Goal: Task Accomplishment & Management: Use online tool/utility

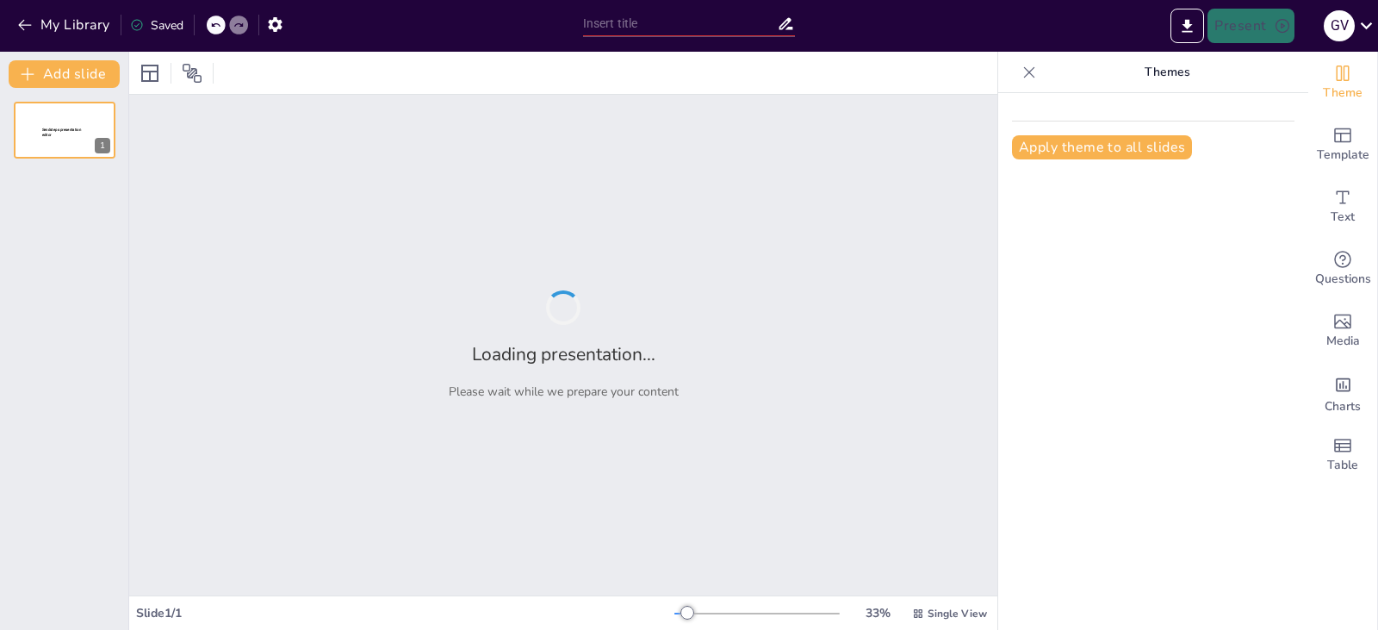
type input "The Role of Horn Sentences in Knowledge Representation: A Deep Dive"
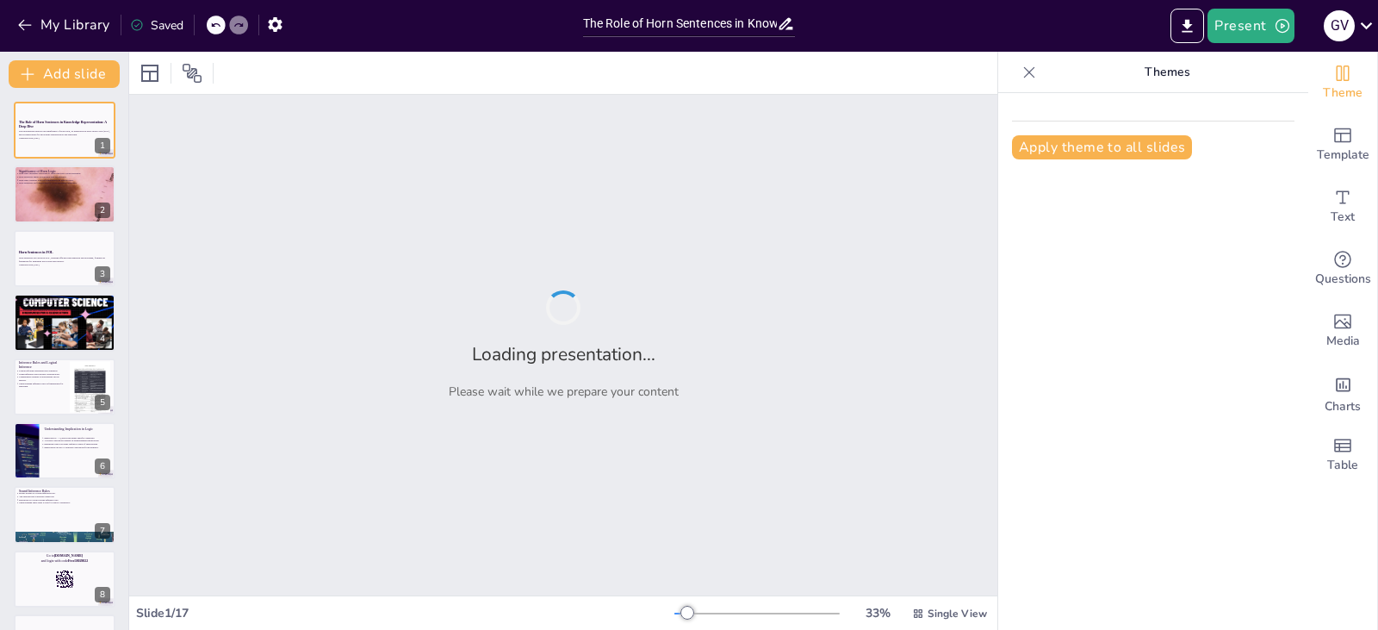
checkbox input "true"
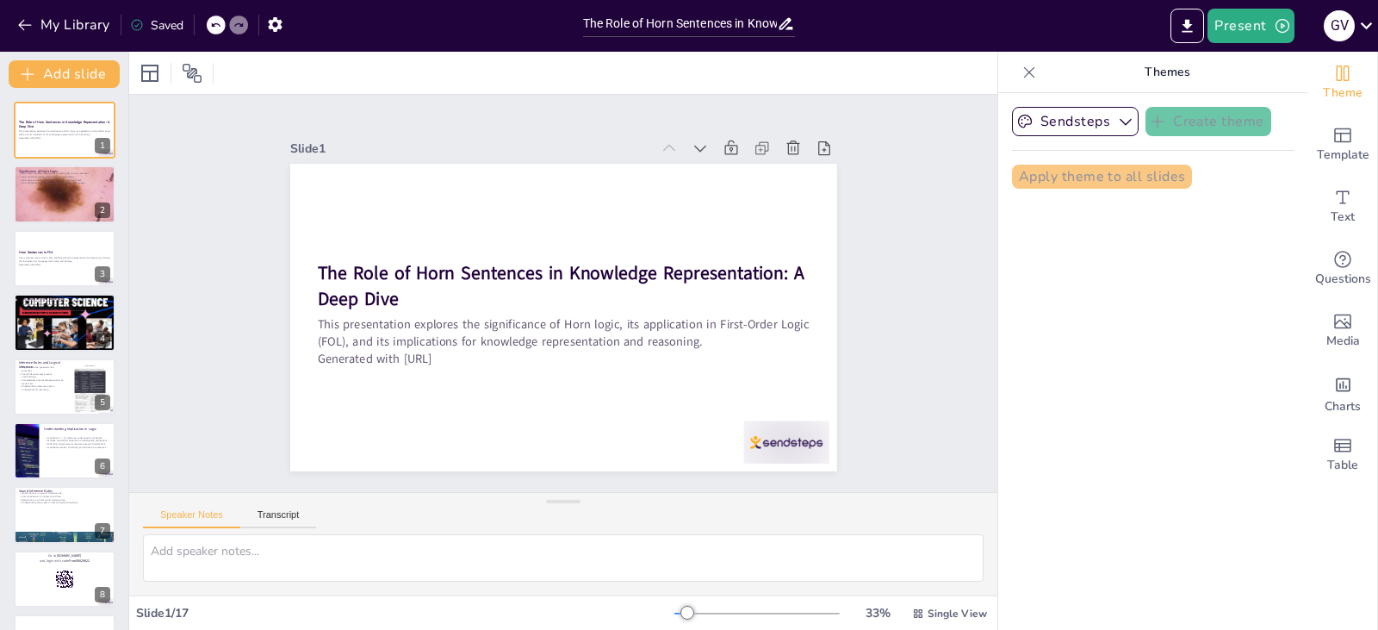
checkbox input "true"
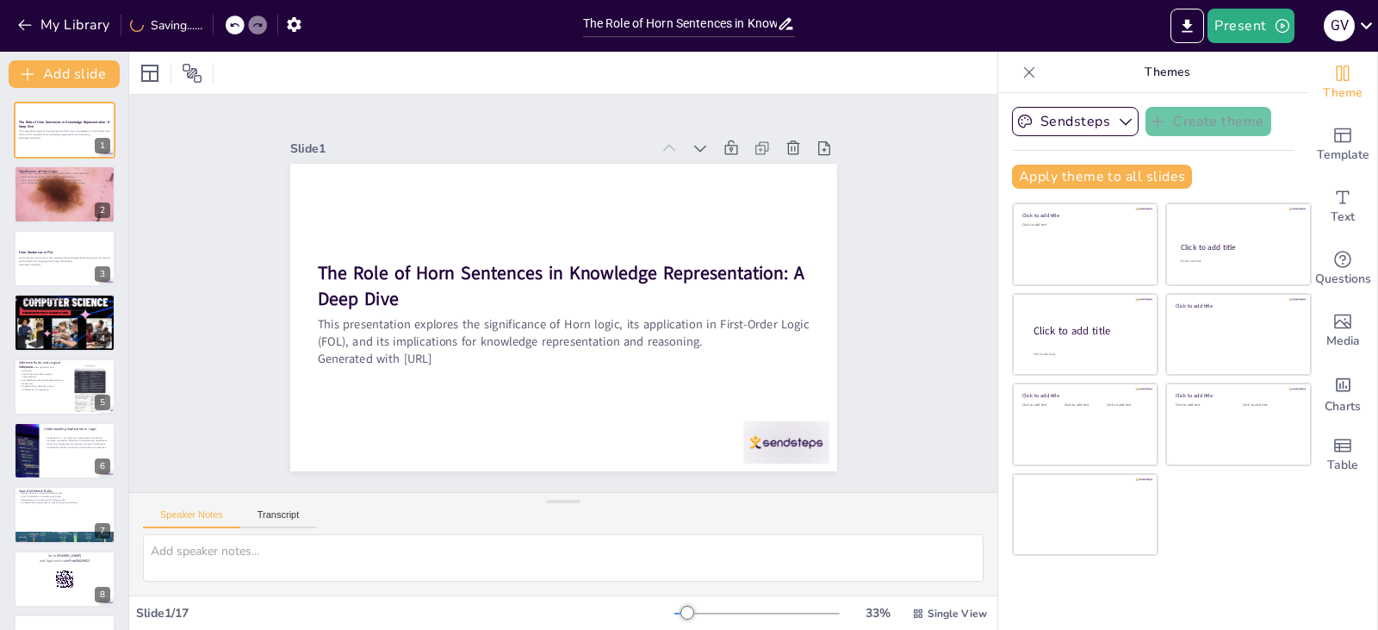
checkbox input "true"
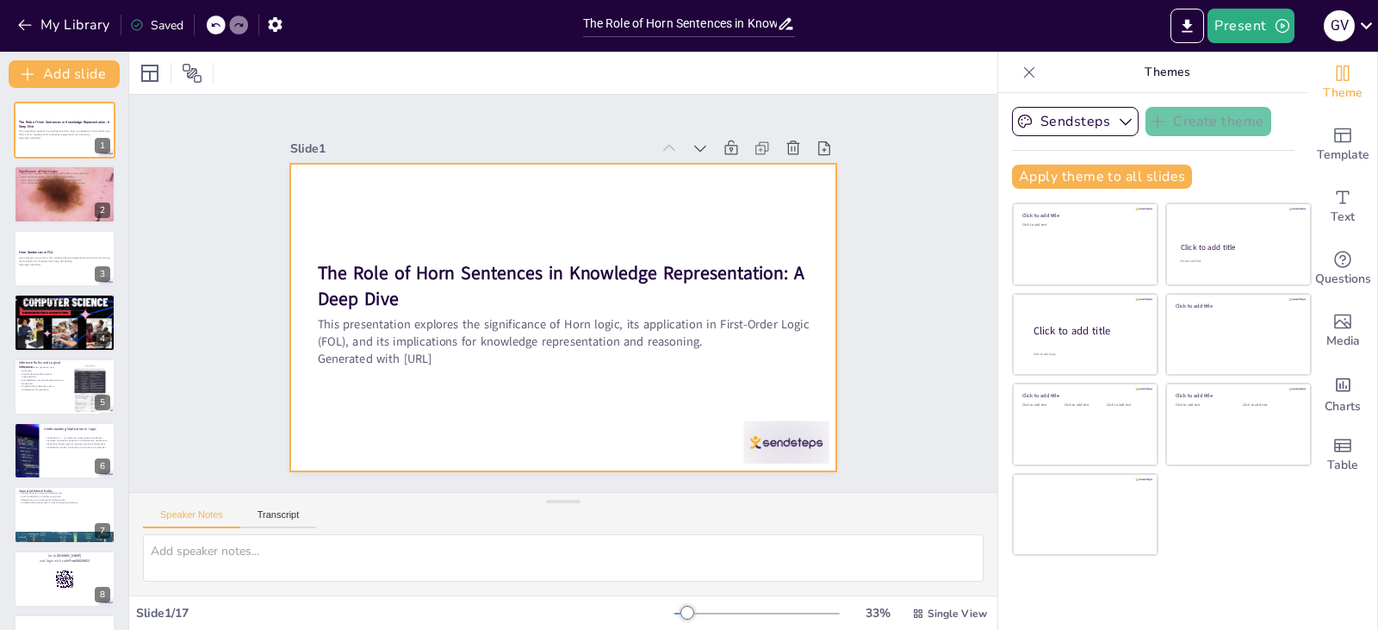
checkbox input "true"
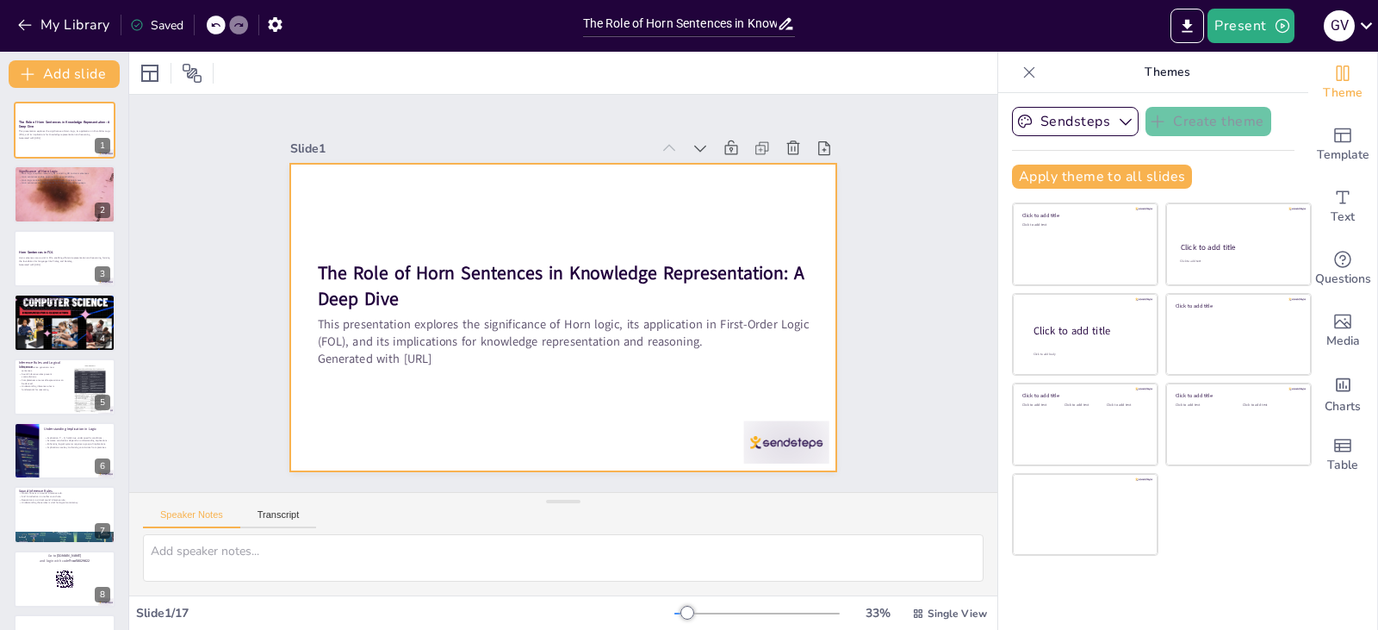
checkbox input "true"
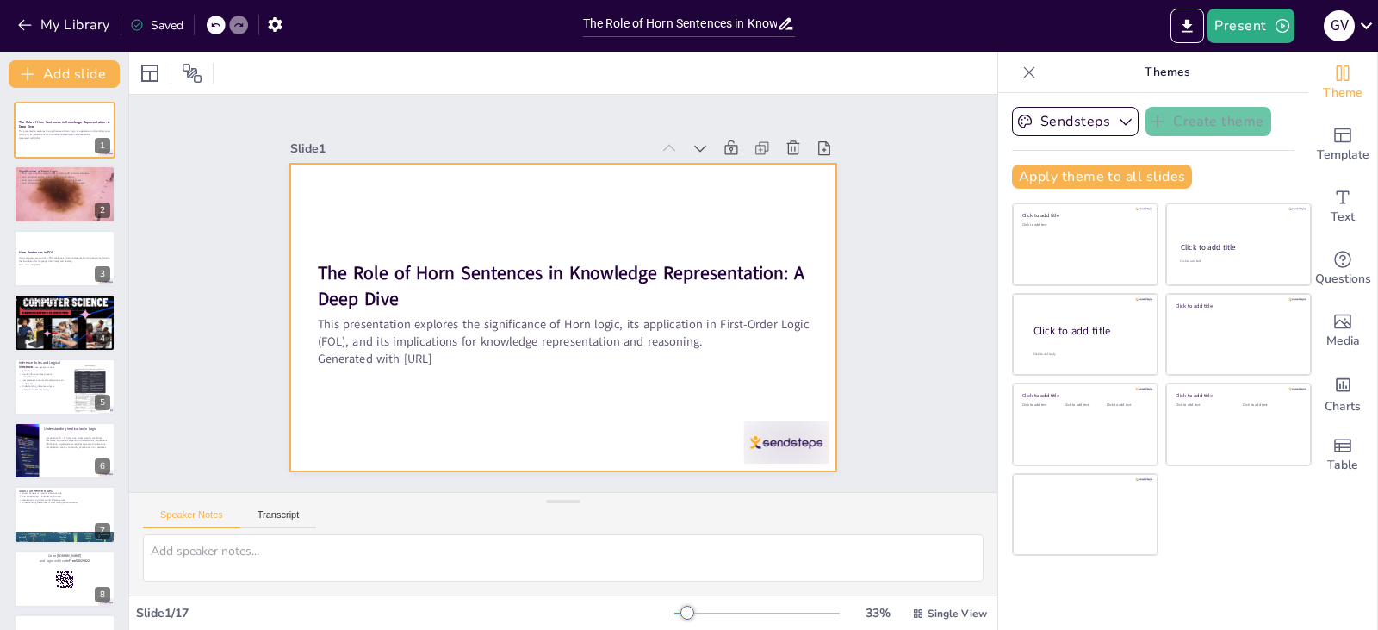
checkbox input "true"
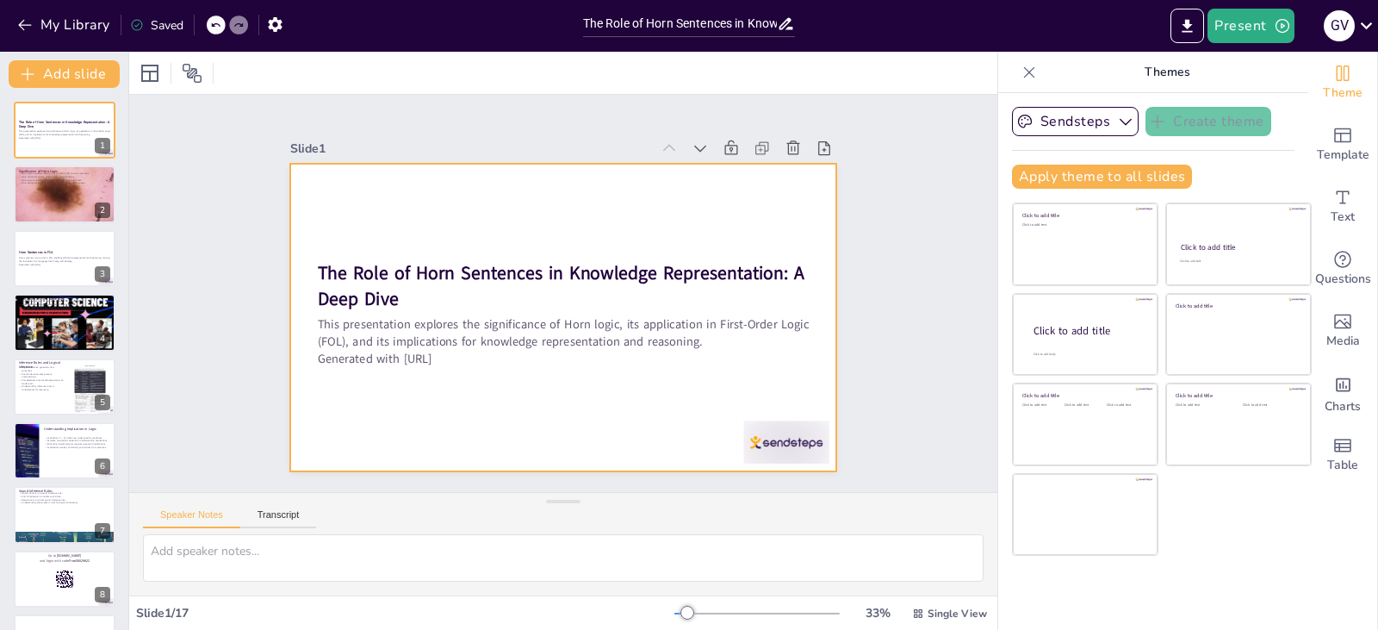
checkbox input "true"
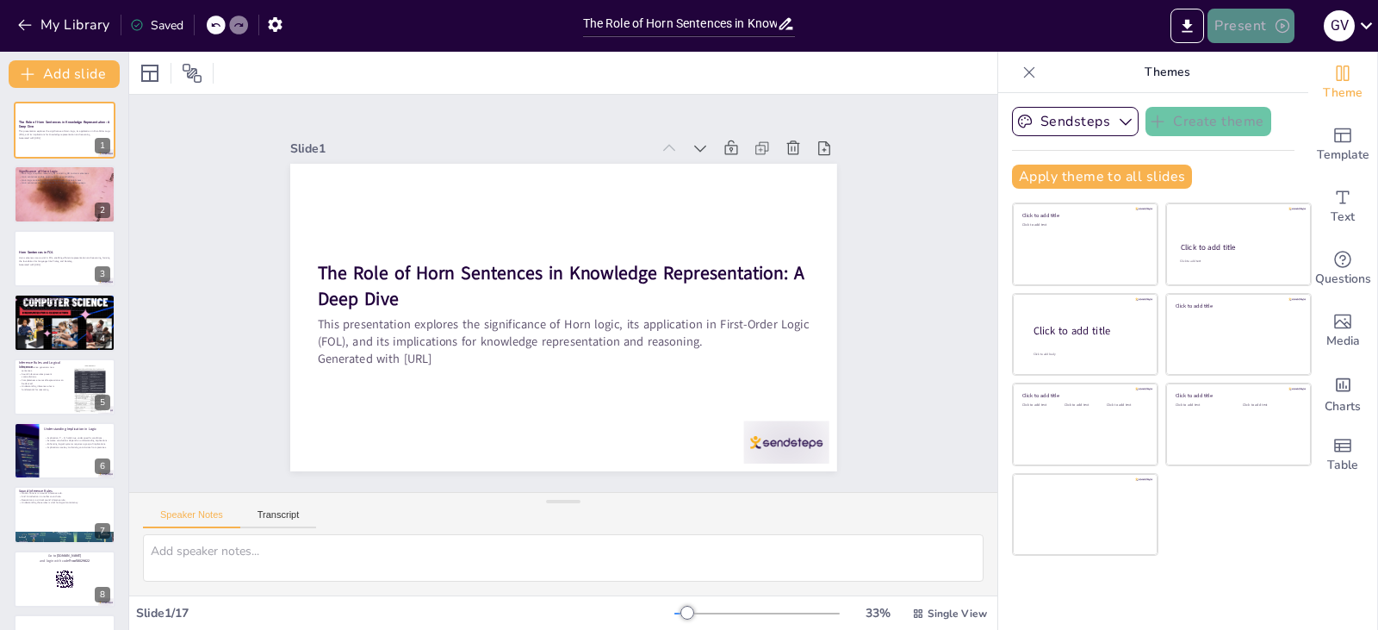
click at [1247, 17] on button "Present" at bounding box center [1251, 26] width 86 height 34
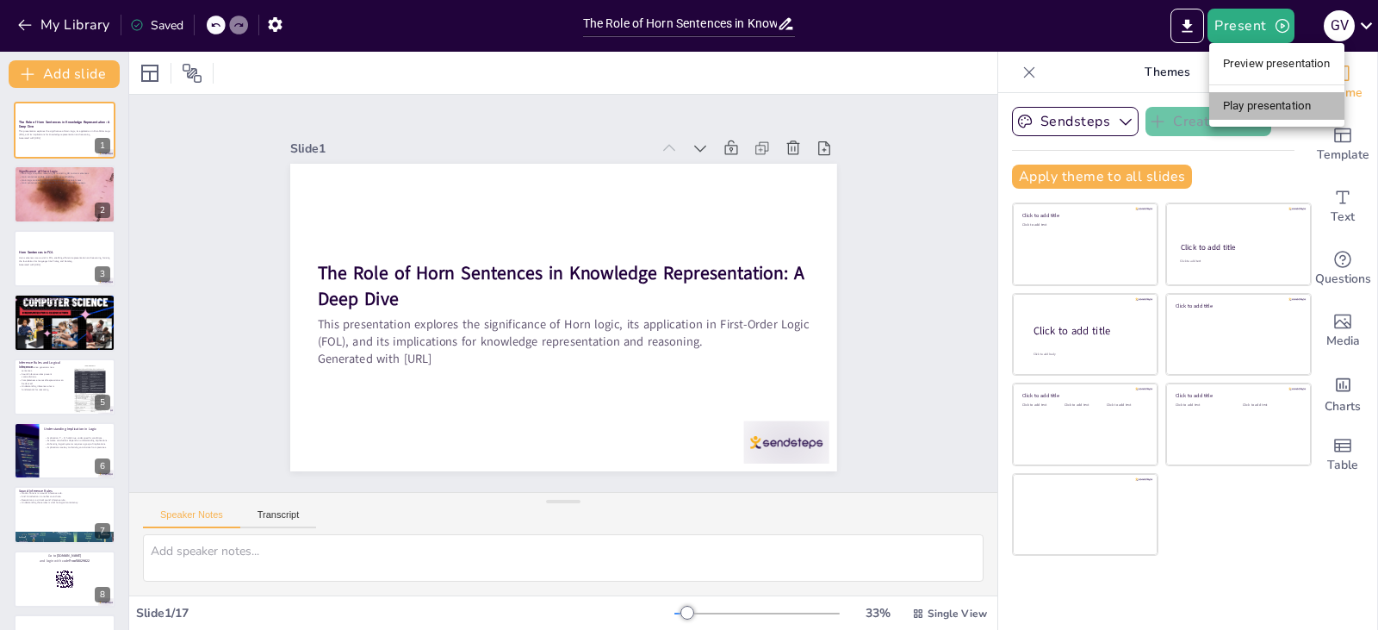
click at [1267, 99] on li "Play presentation" at bounding box center [1277, 106] width 135 height 28
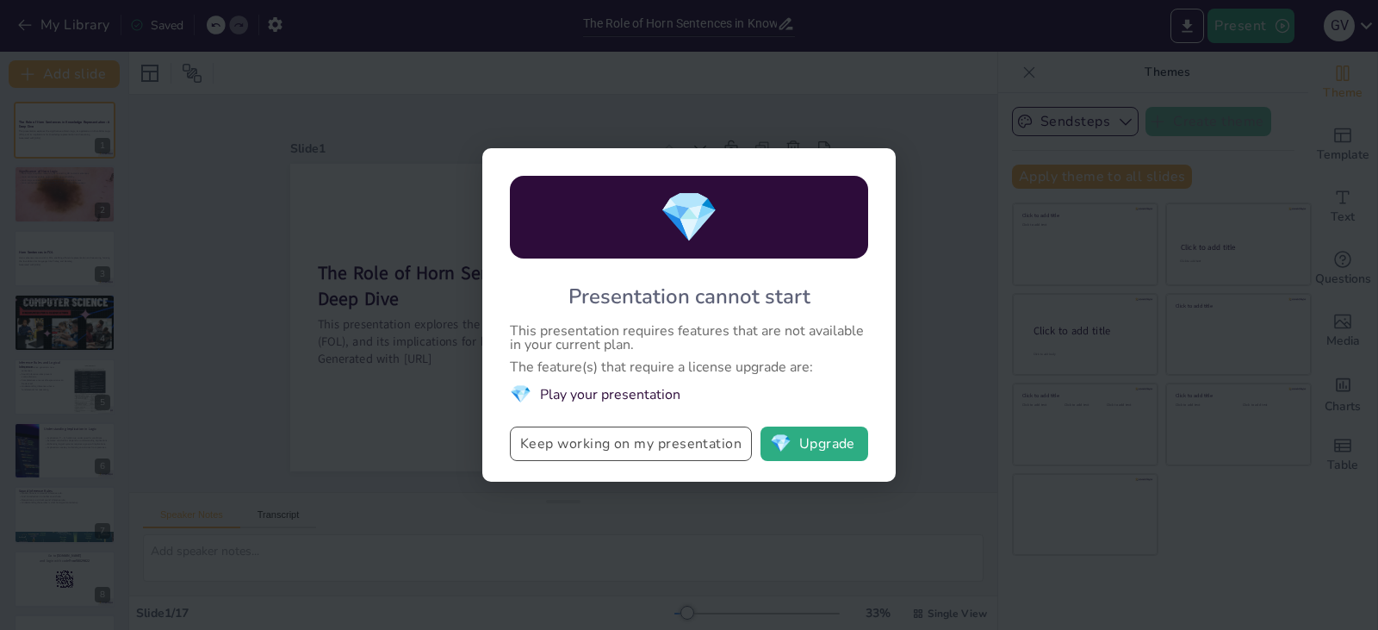
click at [669, 448] on button "Keep working on my presentation" at bounding box center [631, 443] width 242 height 34
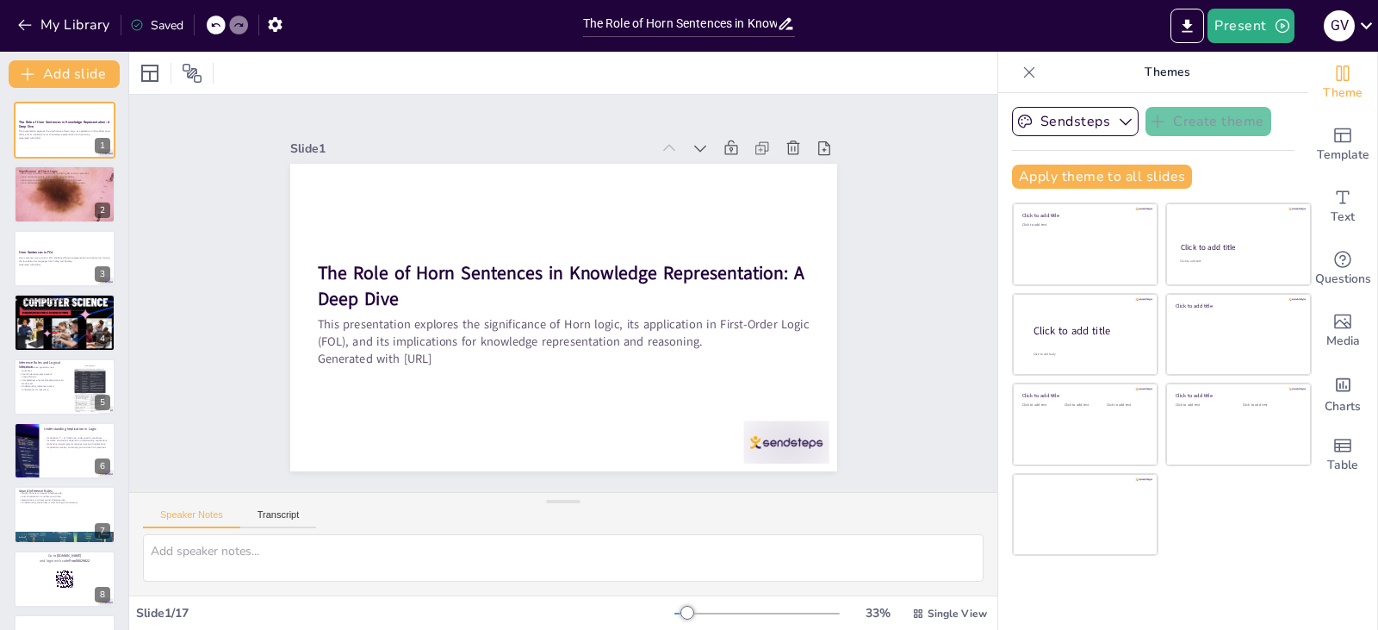
checkbox input "true"
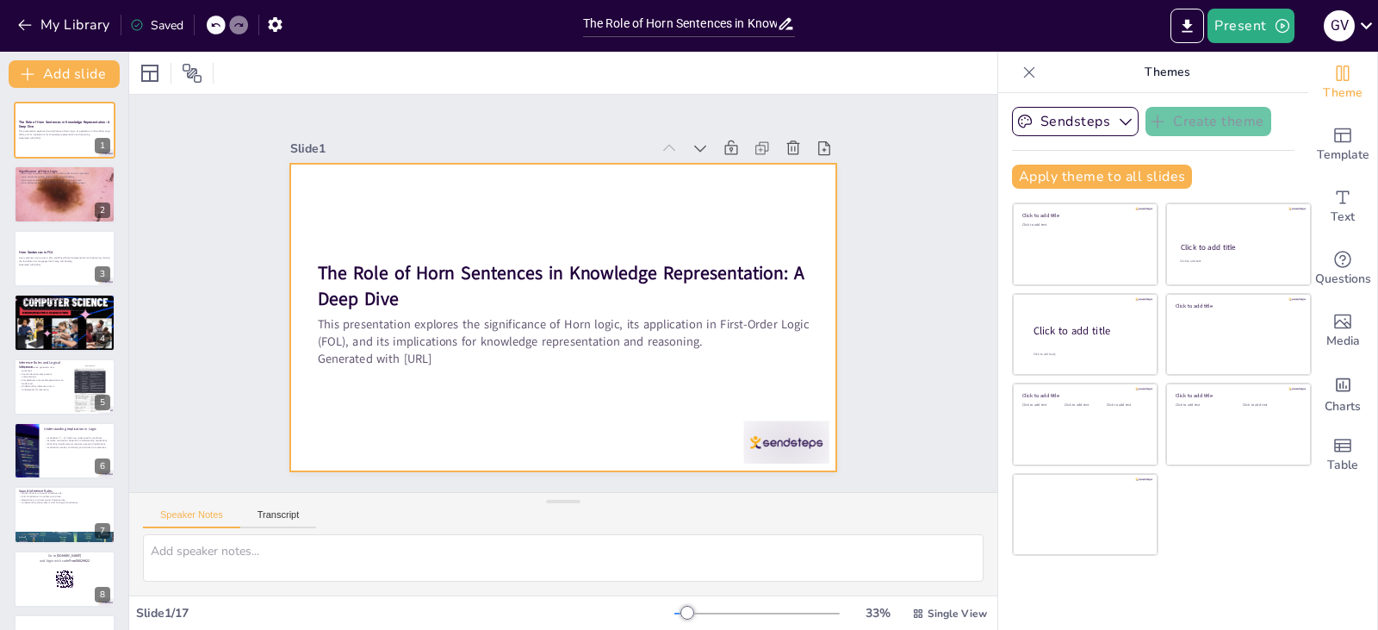
checkbox input "true"
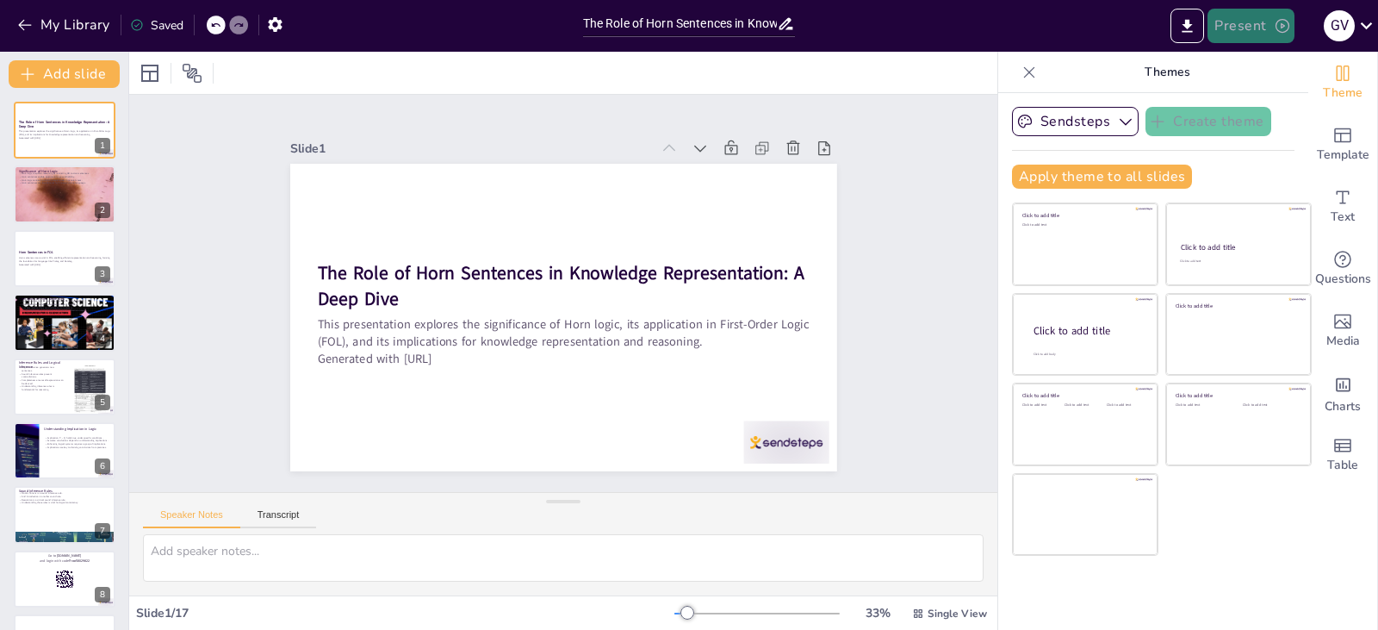
click at [1247, 22] on button "Present" at bounding box center [1251, 26] width 86 height 34
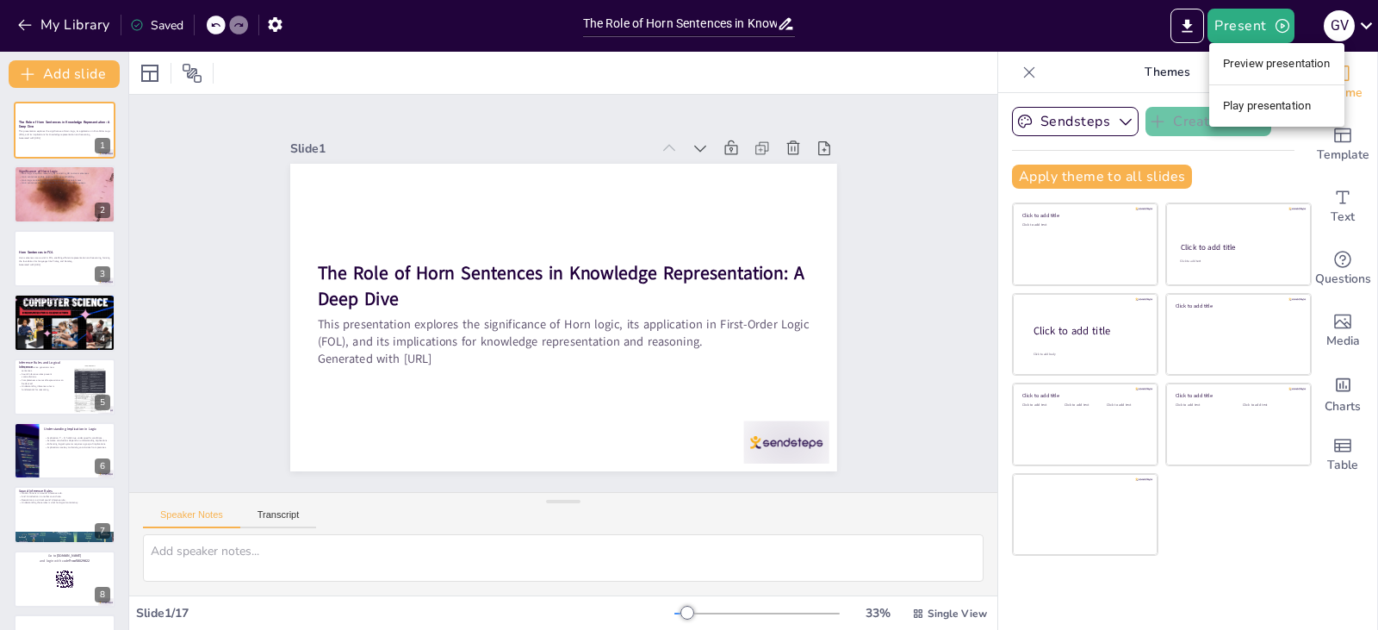
click at [1253, 101] on li "Play presentation" at bounding box center [1277, 106] width 135 height 28
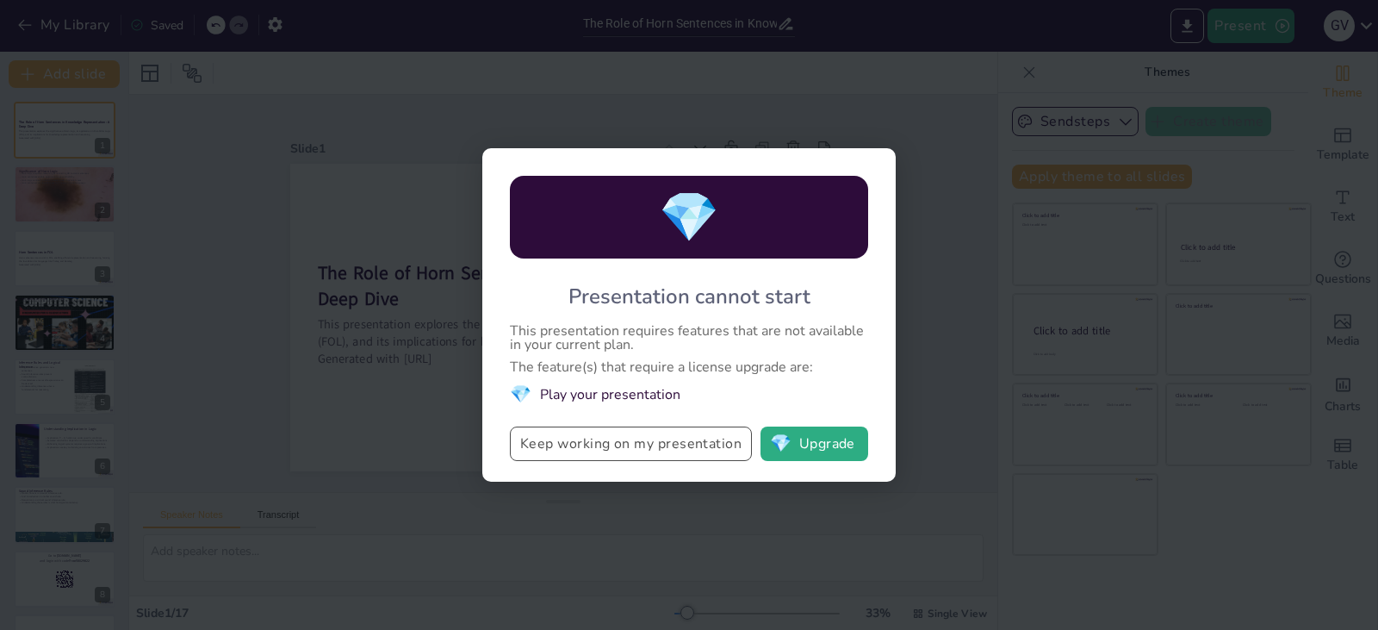
click at [685, 447] on button "Keep working on my presentation" at bounding box center [631, 443] width 242 height 34
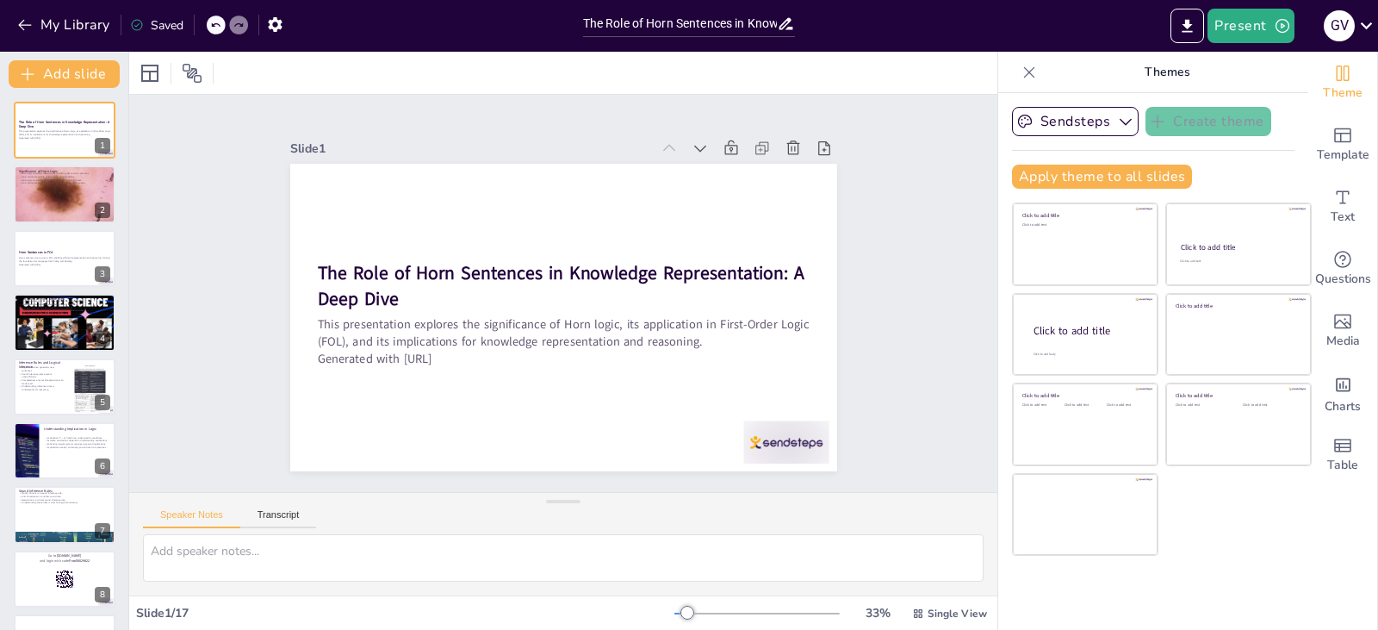
checkbox input "true"
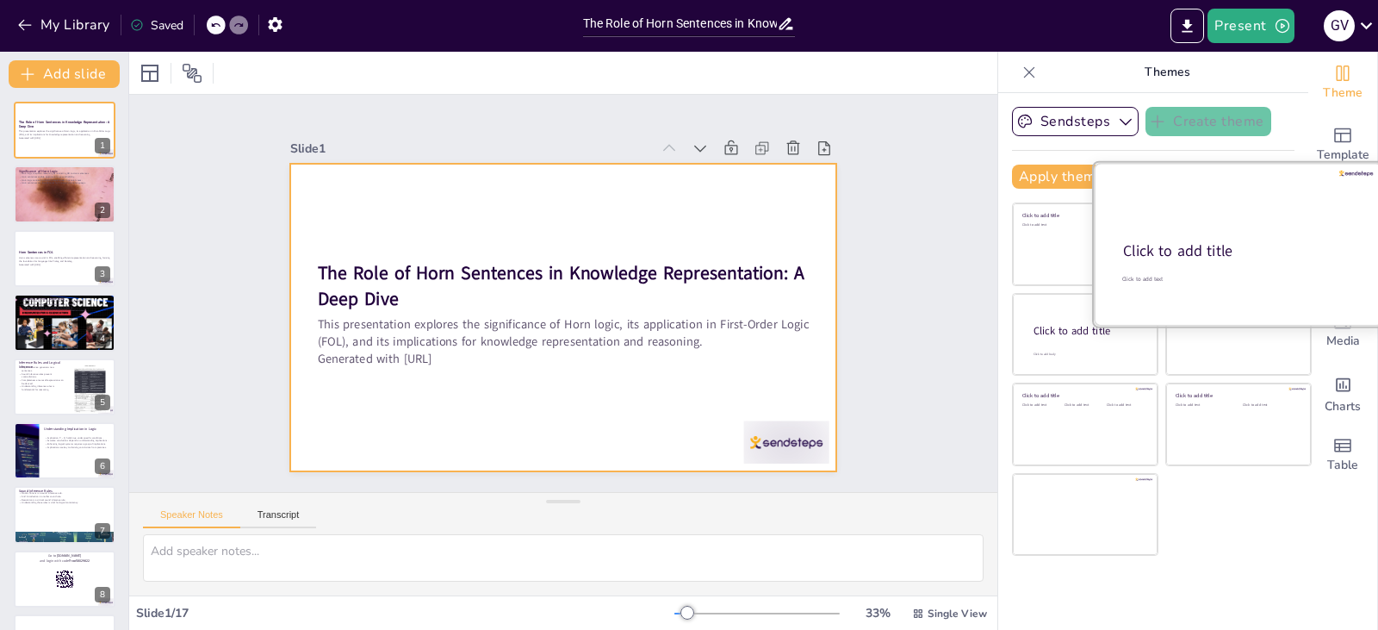
checkbox input "true"
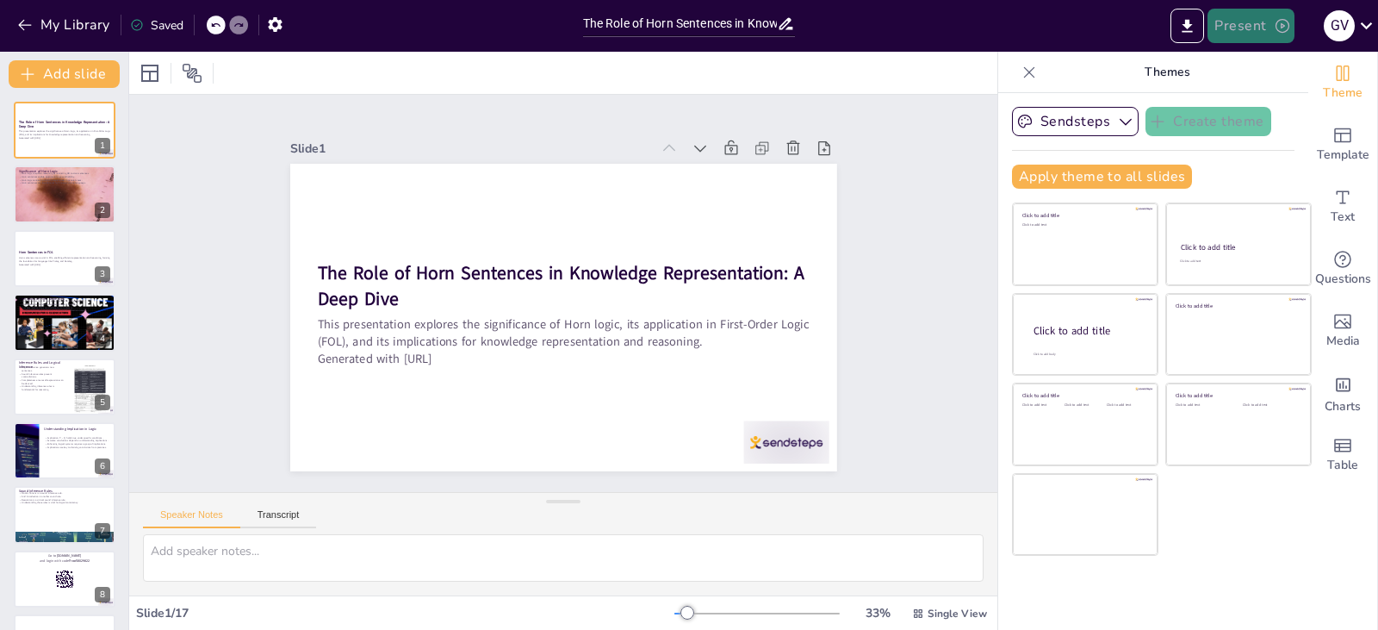
click at [1249, 17] on button "Present" at bounding box center [1251, 26] width 86 height 34
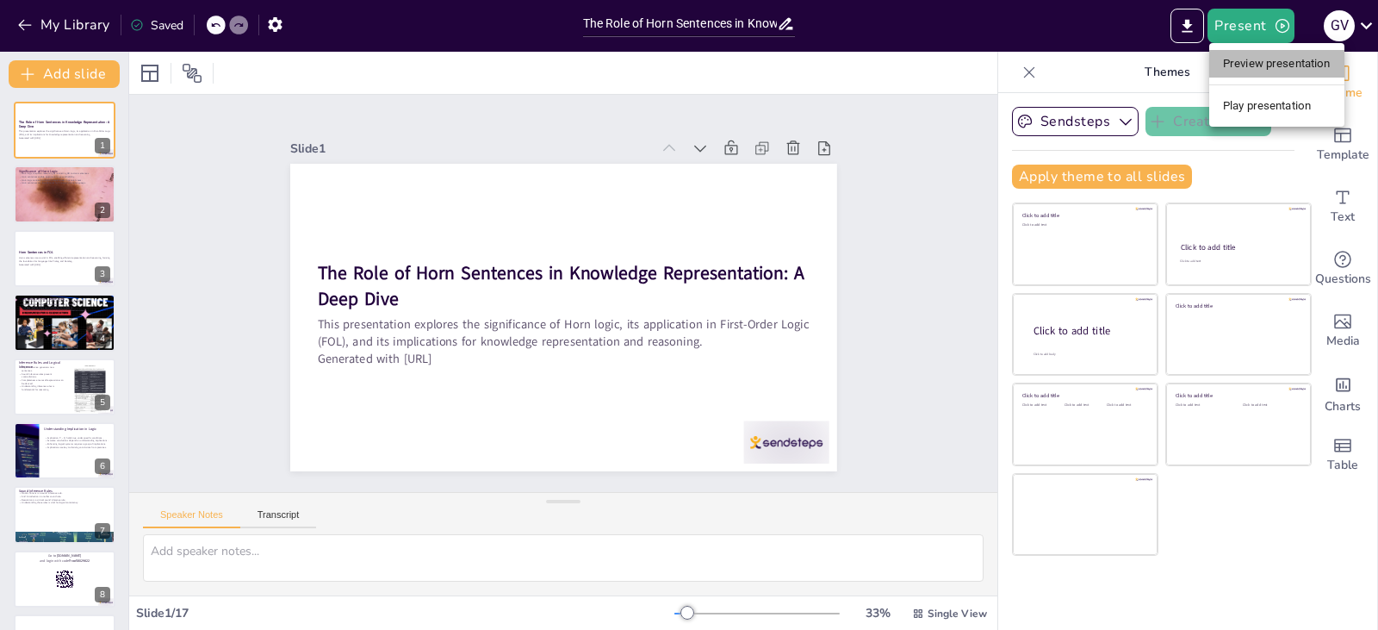
click at [1271, 59] on li "Preview presentation" at bounding box center [1277, 64] width 135 height 28
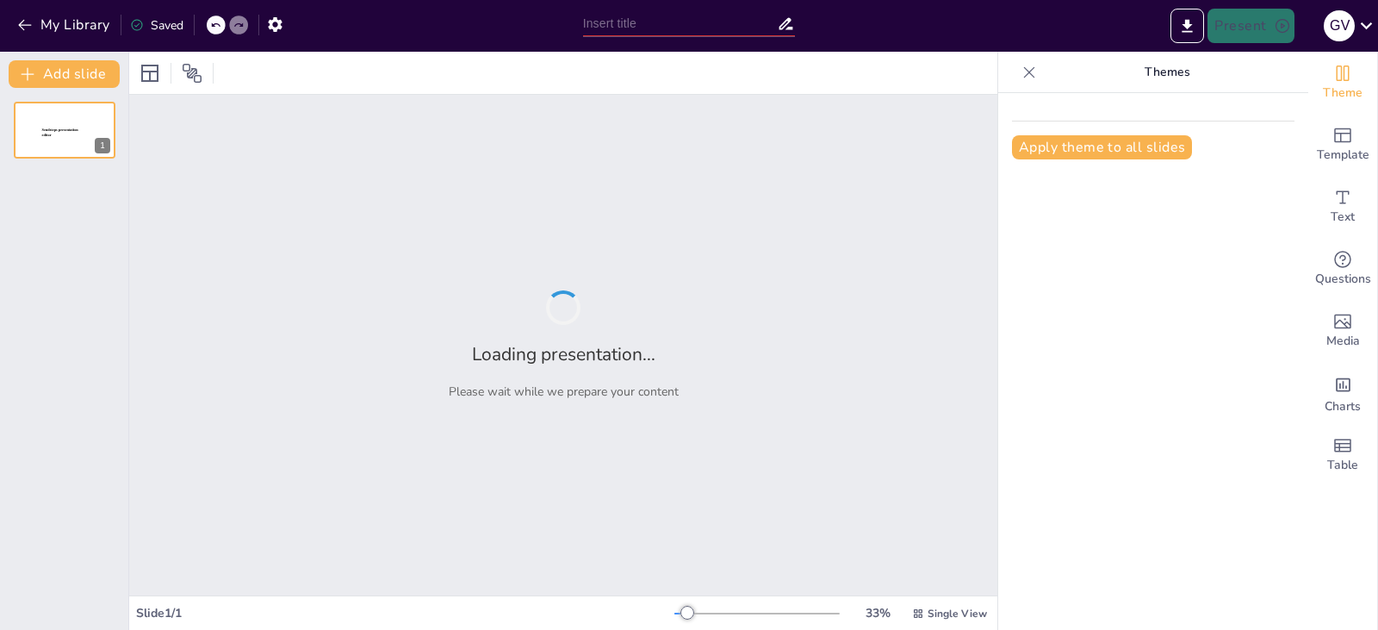
type input "Imported CO3 - propositional Logic.pptx"
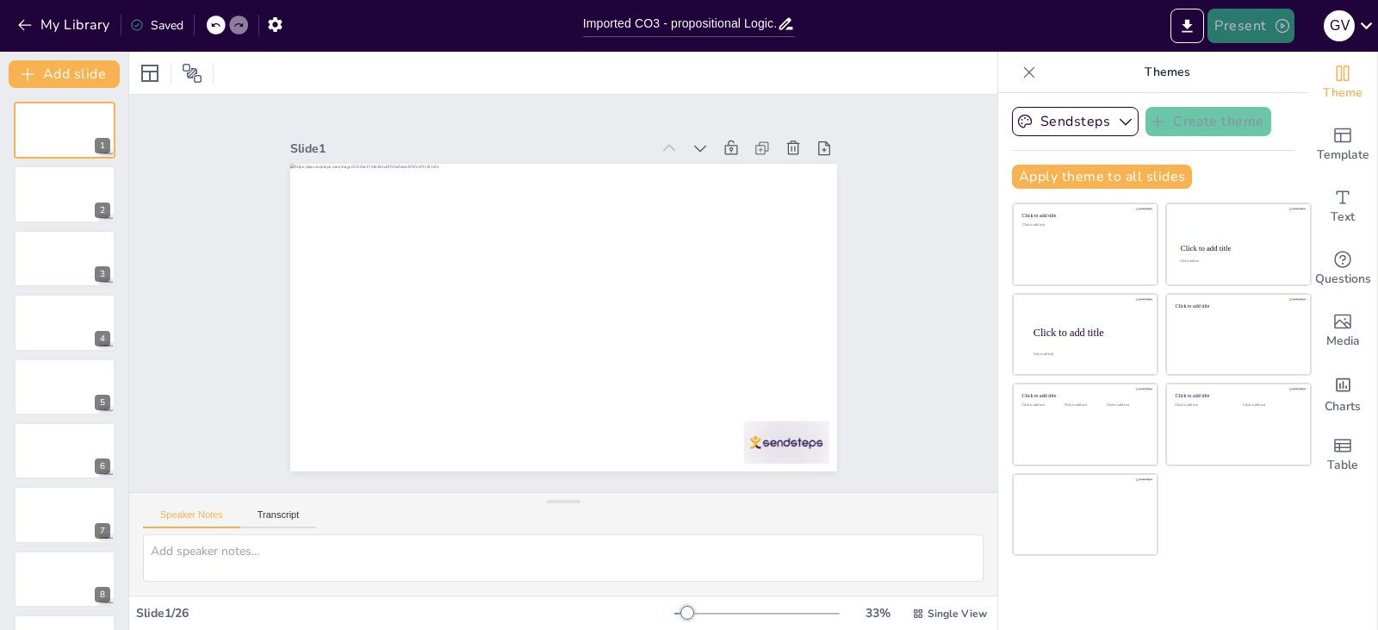
click at [1253, 23] on button "Present" at bounding box center [1251, 26] width 86 height 34
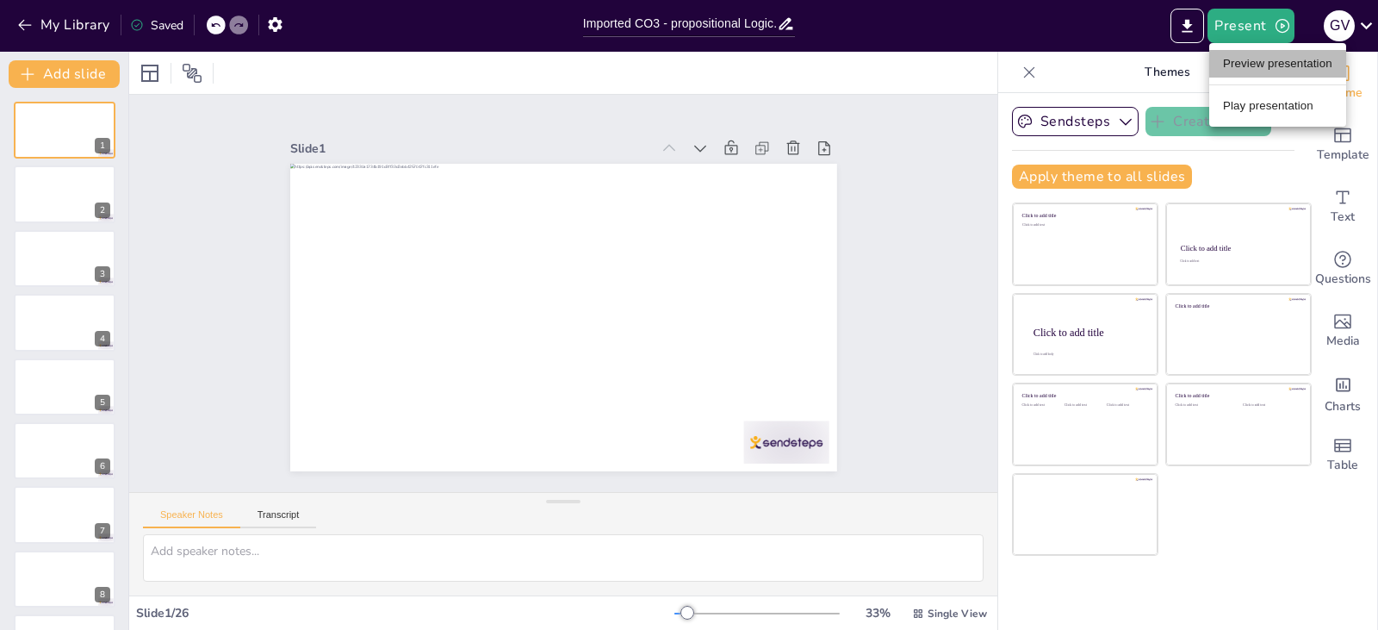
click at [1249, 69] on li "Preview presentation" at bounding box center [1278, 64] width 137 height 28
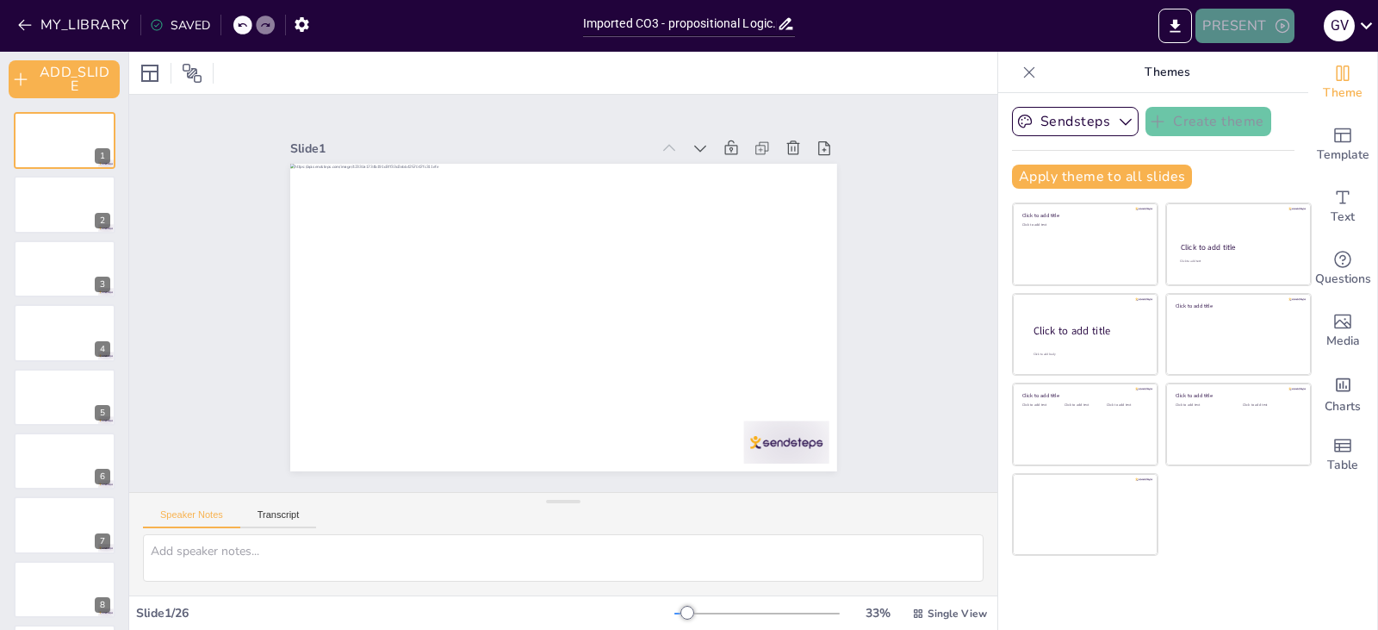
click at [1227, 25] on button "PRESENT" at bounding box center [1245, 26] width 98 height 34
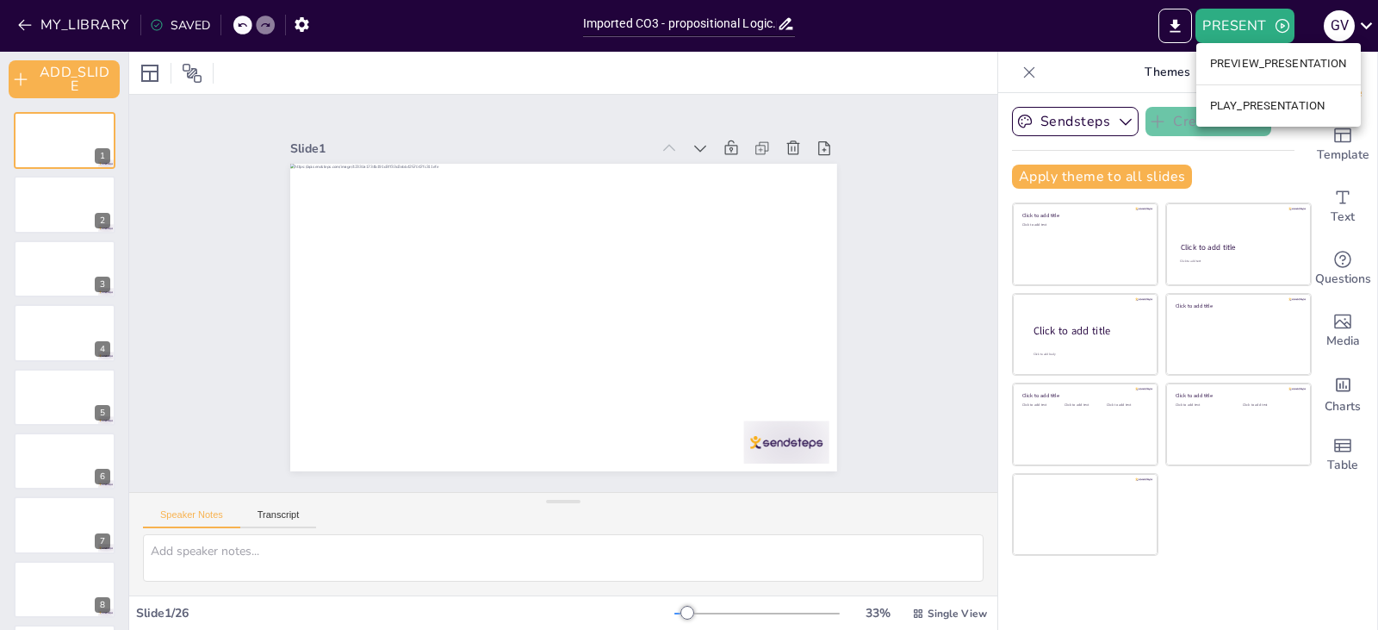
click at [1262, 99] on li "PLAY_PRESENTATION" at bounding box center [1279, 106] width 165 height 28
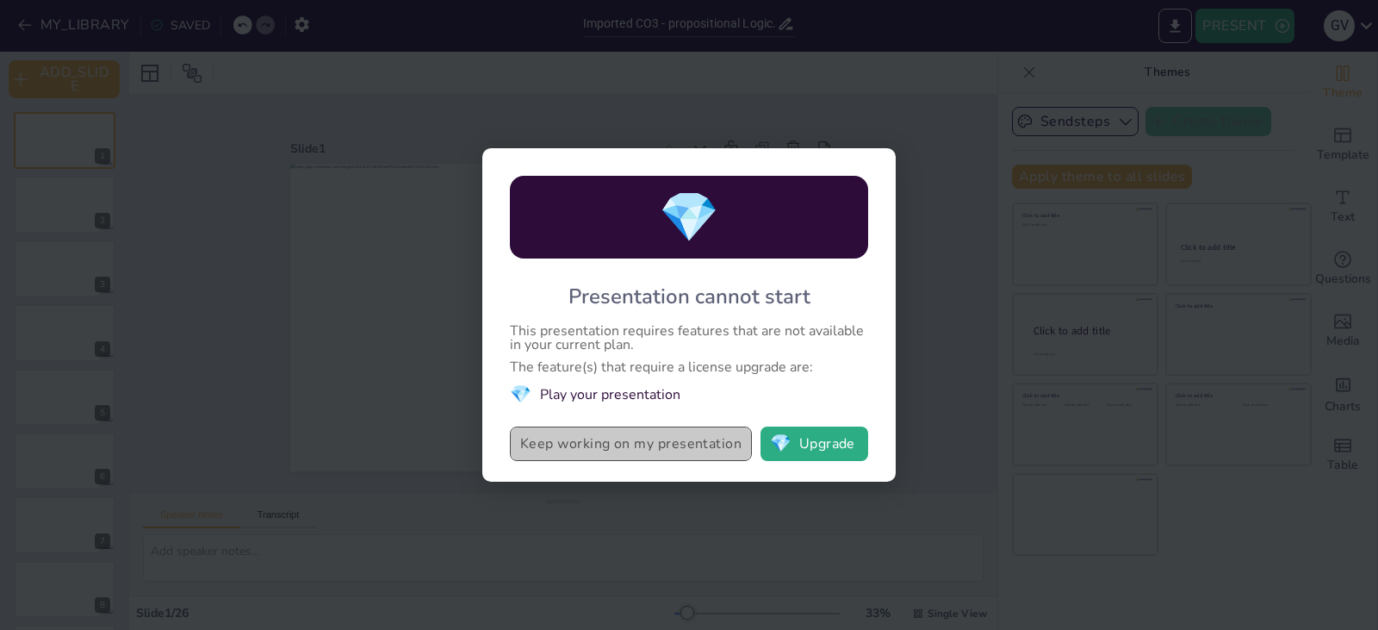
click at [700, 440] on button "Keep working on my presentation" at bounding box center [631, 443] width 242 height 34
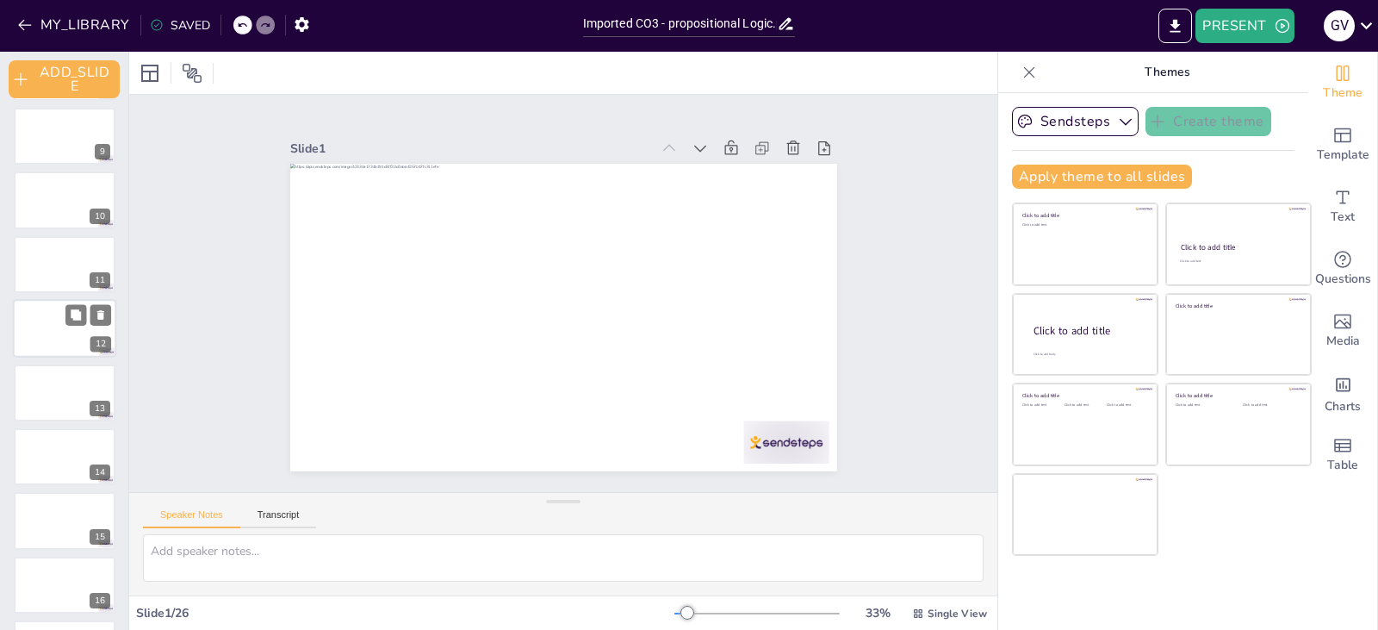
click at [30, 310] on div at bounding box center [64, 328] width 103 height 59
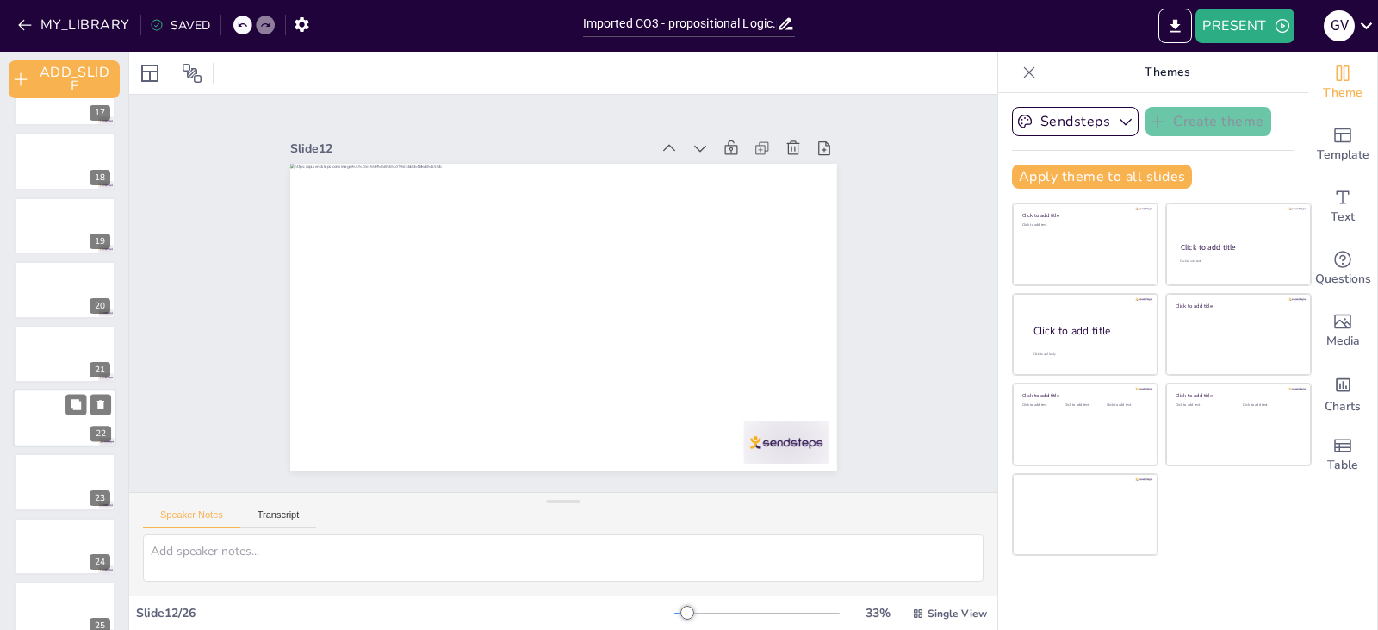
scroll to position [1155, 0]
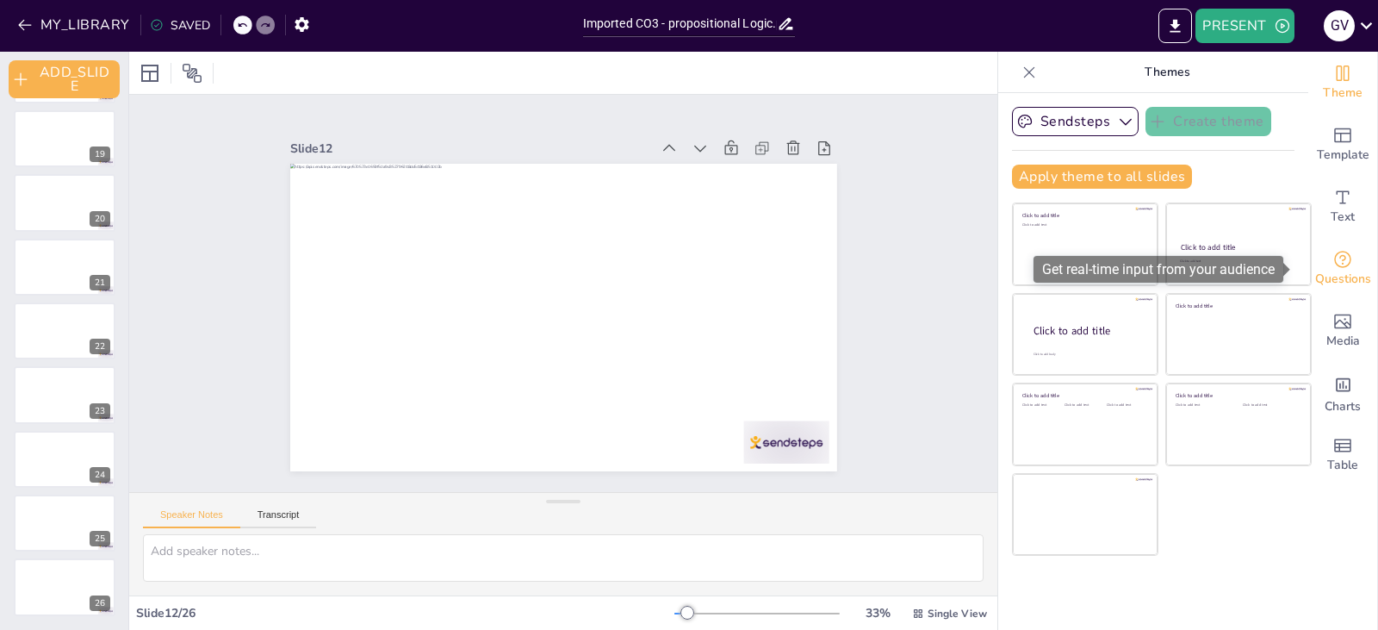
click at [1333, 267] on icon "Get real-time input from your audience" at bounding box center [1343, 259] width 21 height 21
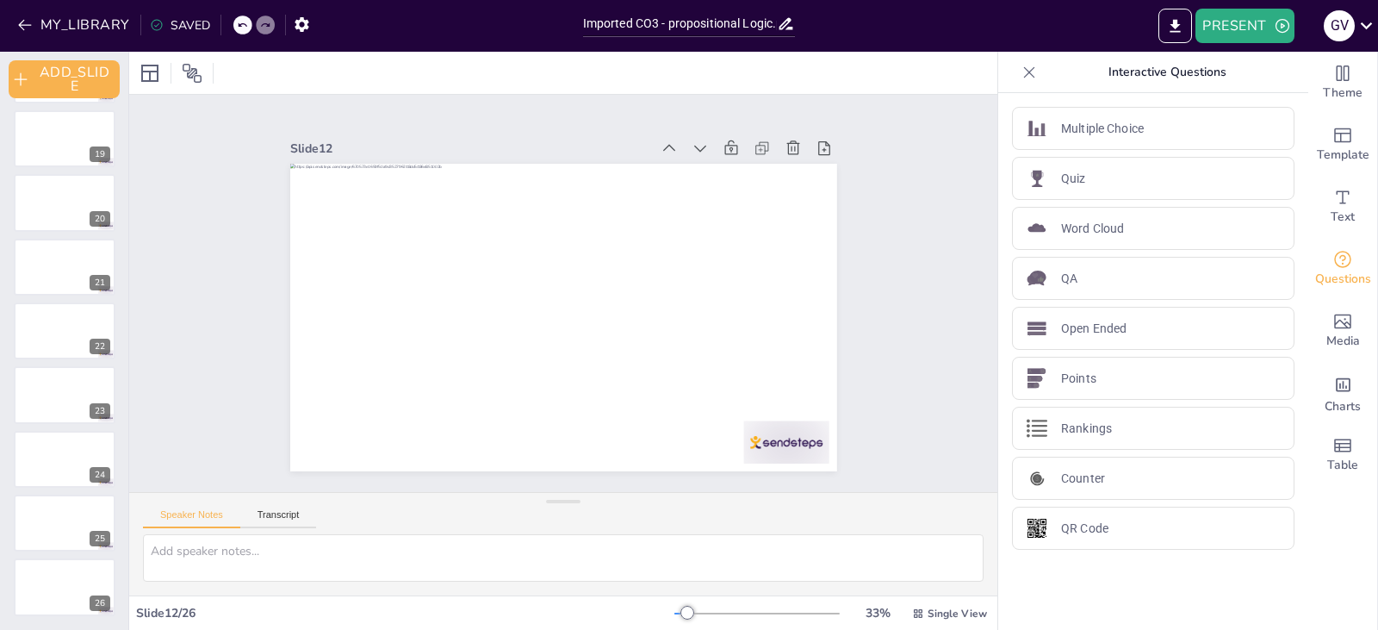
click at [1021, 75] on icon at bounding box center [1029, 72] width 17 height 17
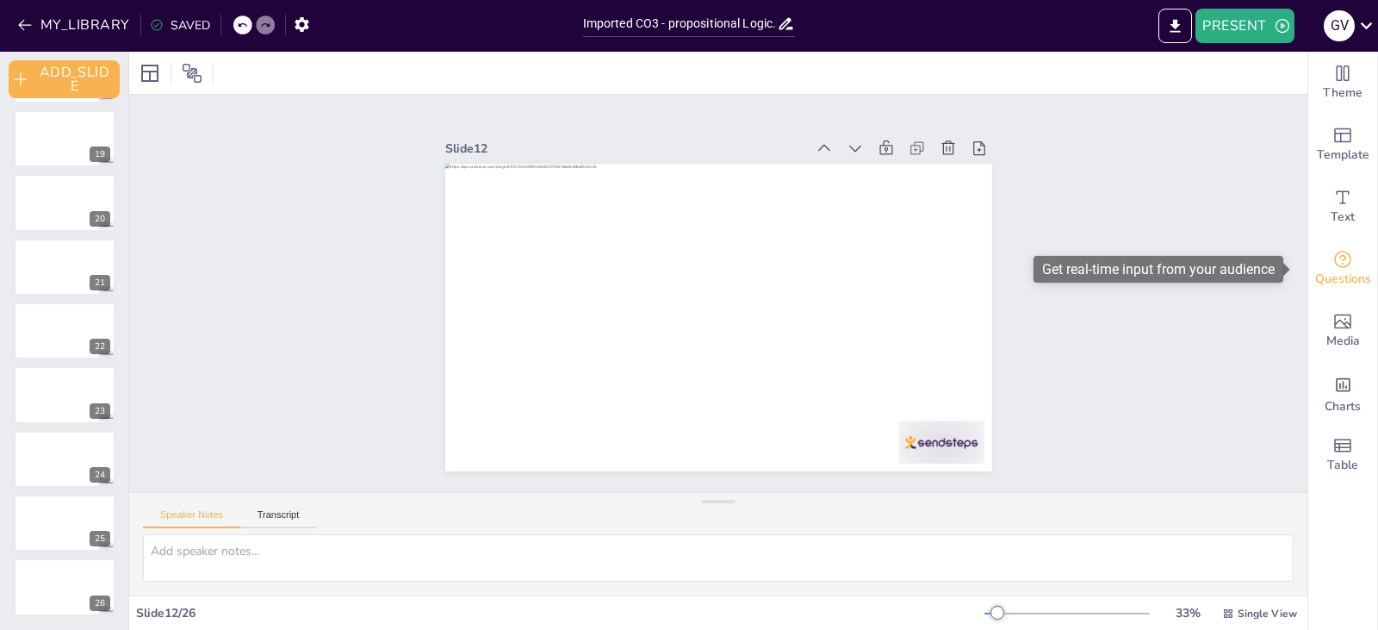
click at [1333, 268] on icon "Get real-time input from your audience" at bounding box center [1343, 259] width 21 height 21
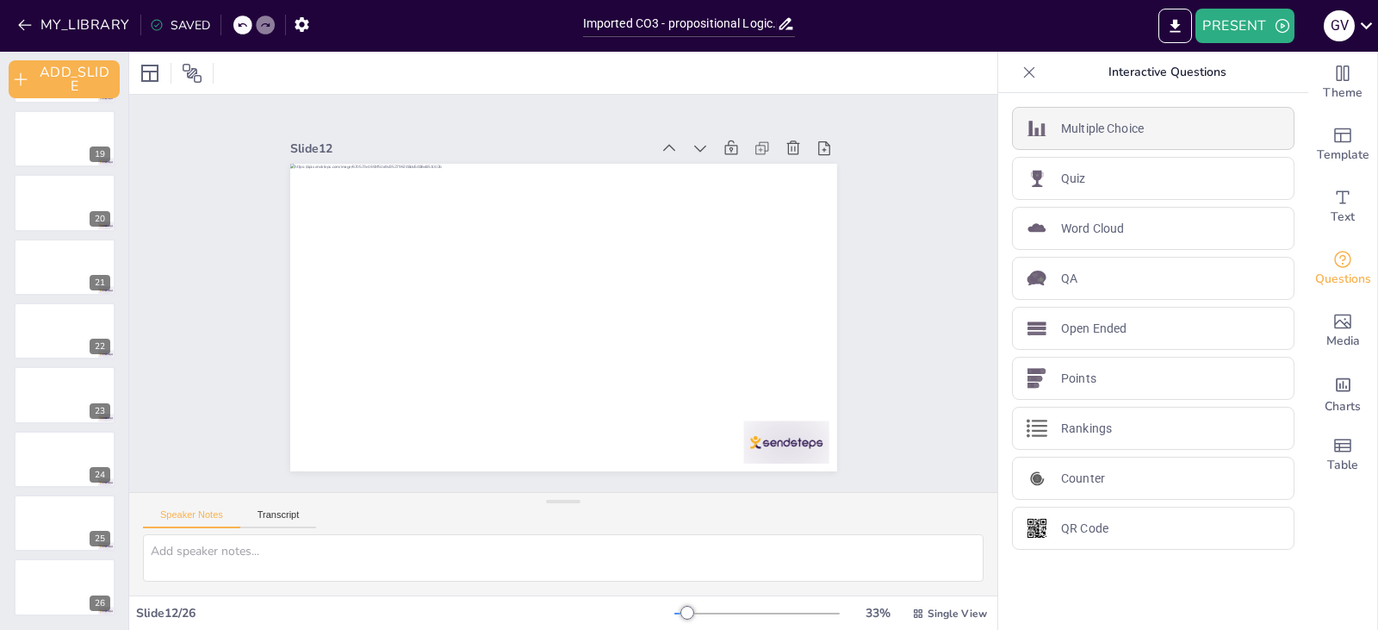
click at [1094, 125] on p "Multiple Choice" at bounding box center [1102, 129] width 83 height 18
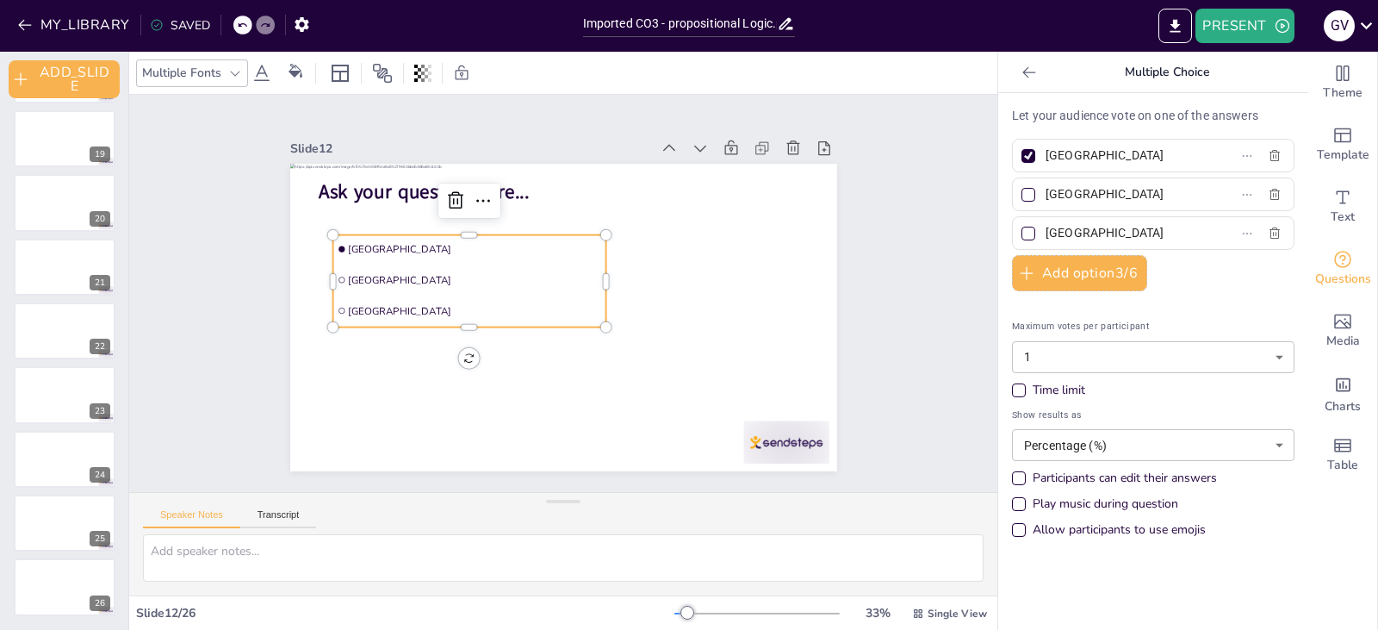
click at [1021, 69] on icon at bounding box center [1029, 72] width 17 height 17
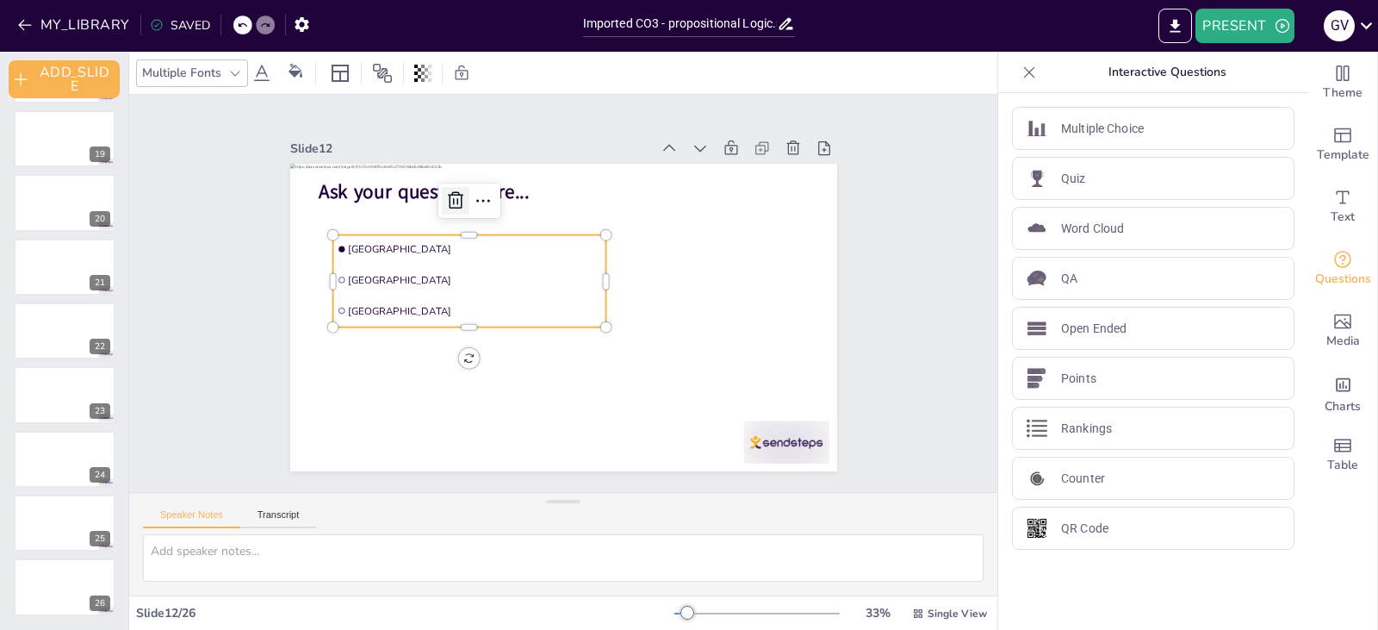
click at [448, 196] on icon at bounding box center [456, 199] width 16 height 17
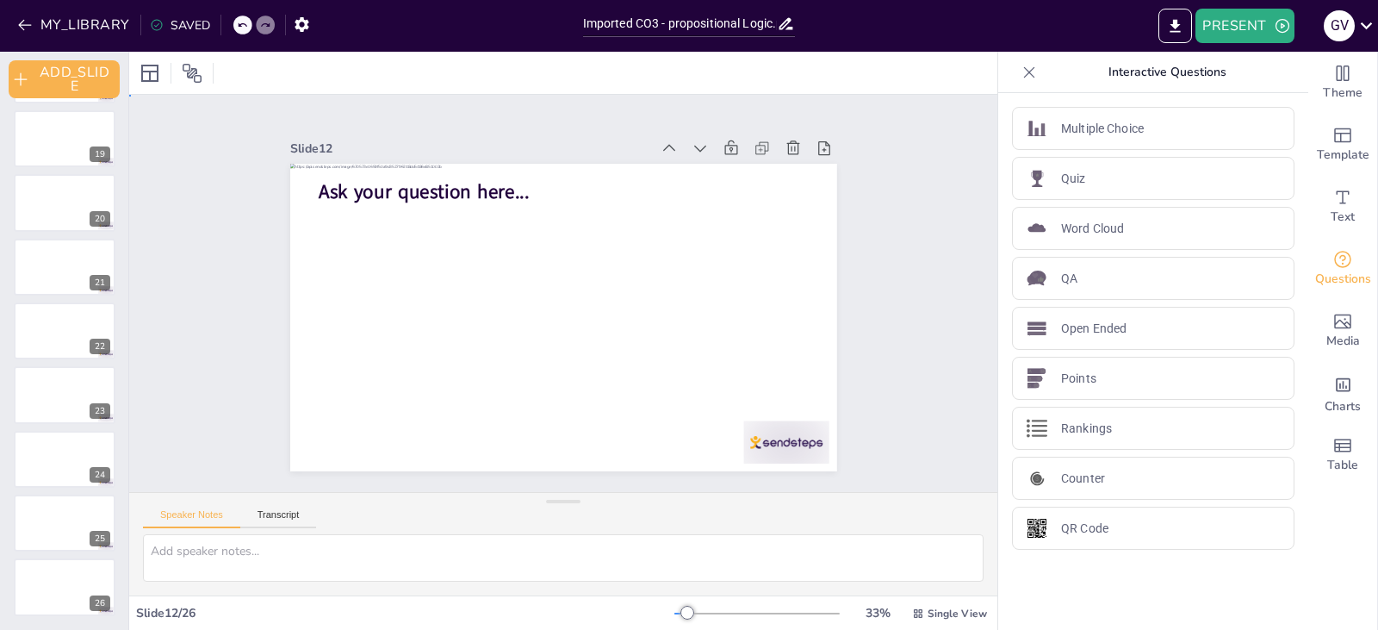
click at [876, 302] on div "Slide 1 Slide 2 Slide 3 Slide 4 Slide 5 Slide 6 Slide 7 Slide 8 Slide 9 Slide 1…" at bounding box center [563, 293] width 868 height 397
click at [1278, 28] on icon "button" at bounding box center [1282, 25] width 17 height 17
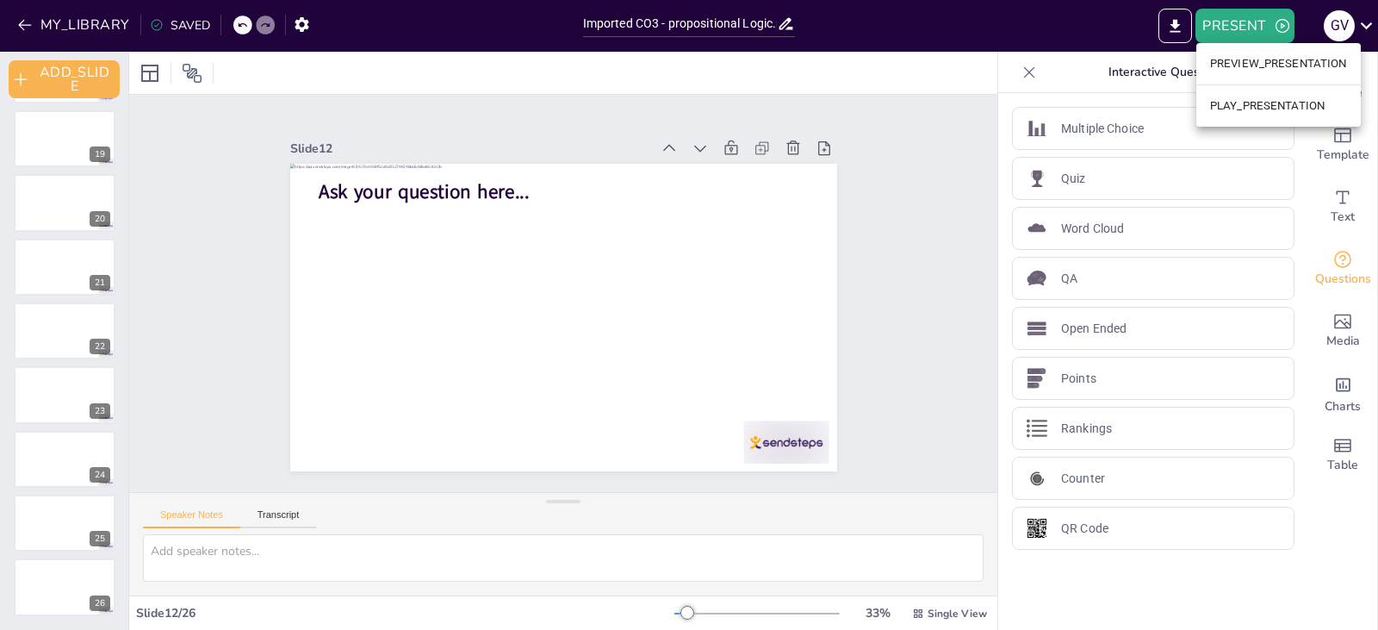
click at [894, 152] on div at bounding box center [689, 315] width 1378 height 630
